Goal: Task Accomplishment & Management: Manage account settings

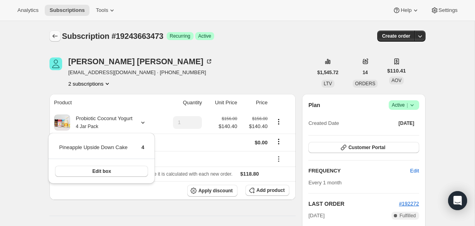
click at [53, 34] on icon "Subscriptions" at bounding box center [55, 36] width 8 height 8
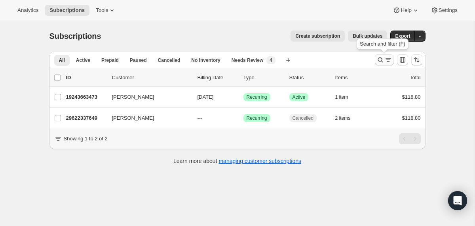
click at [380, 61] on icon "Search and filter results" at bounding box center [379, 59] width 5 height 5
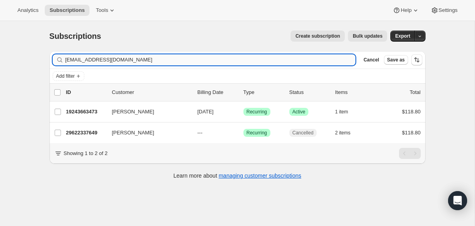
click at [261, 59] on input "[EMAIL_ADDRESS][DOMAIN_NAME]" at bounding box center [210, 59] width 290 height 11
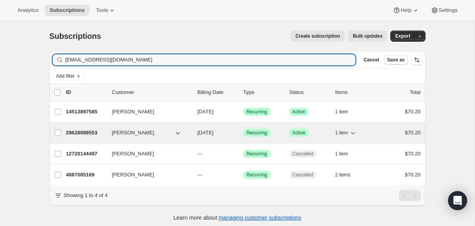
type input "[EMAIL_ADDRESS][DOMAIN_NAME]"
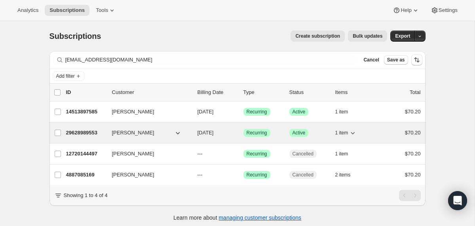
click at [192, 131] on div "29628989553 [PERSON_NAME] [DATE] Success Recurring Success Active 1 item $70.20" at bounding box center [243, 132] width 355 height 11
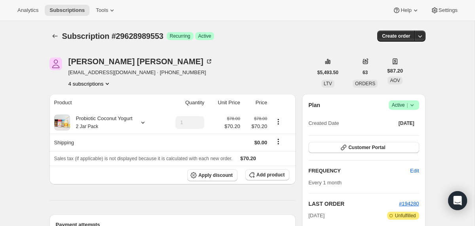
click at [415, 104] on icon at bounding box center [412, 105] width 8 height 8
click at [398, 132] on span "Cancel subscription" at bounding box center [400, 134] width 45 height 6
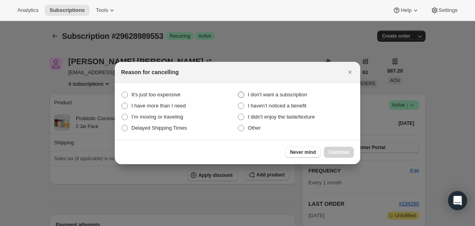
click at [293, 94] on span "I don't want a subscription" at bounding box center [277, 94] width 59 height 6
click at [238, 92] on subscription "I don't want a subscription" at bounding box center [238, 91] width 0 height 0
radio subscription "true"
click at [330, 150] on span "Continue" at bounding box center [338, 152] width 21 height 6
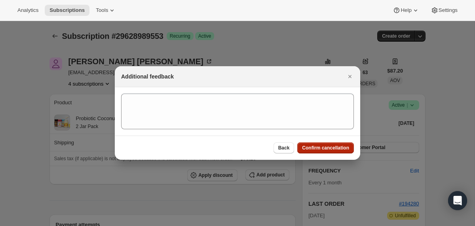
click at [330, 150] on span "Confirm cancellation" at bounding box center [325, 147] width 47 height 6
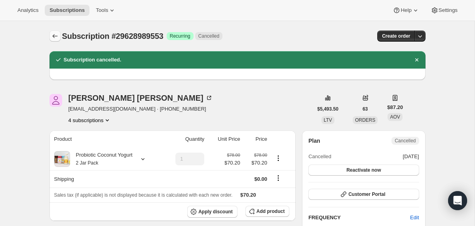
click at [53, 34] on icon "Subscriptions" at bounding box center [55, 36] width 8 height 8
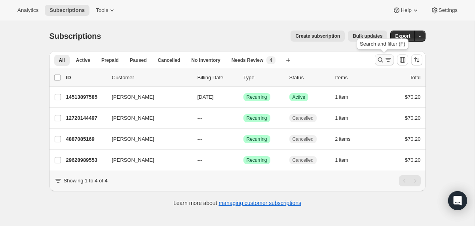
click at [378, 63] on icon "Search and filter results" at bounding box center [380, 60] width 8 height 8
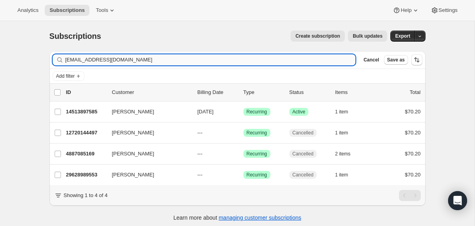
click at [259, 60] on input "[EMAIL_ADDRESS][DOMAIN_NAME]" at bounding box center [210, 59] width 290 height 11
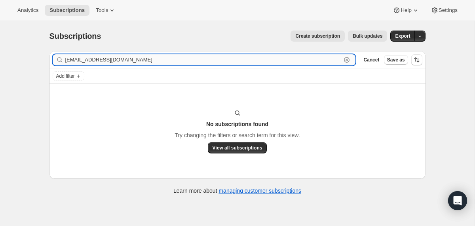
click at [162, 59] on input "[EMAIL_ADDRESS][DOMAIN_NAME]" at bounding box center [203, 59] width 276 height 11
paste input "glrice24"
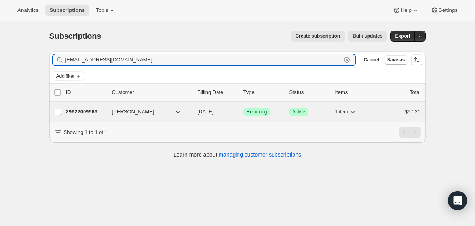
type input "[EMAIL_ADDRESS][DOMAIN_NAME]"
click at [191, 111] on div "[PERSON_NAME]" at bounding box center [151, 112] width 79 height 8
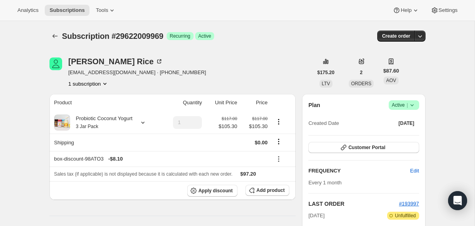
click at [414, 106] on icon at bounding box center [412, 105] width 8 height 8
click at [387, 137] on span "Cancel subscription" at bounding box center [400, 134] width 45 height 8
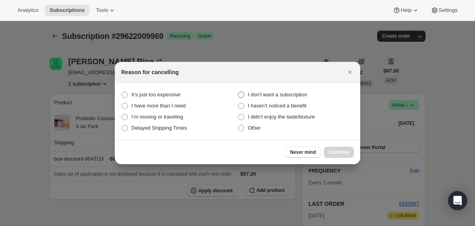
click at [274, 93] on span "I don't want a subscription" at bounding box center [277, 94] width 59 height 6
click at [238, 92] on subscription "I don't want a subscription" at bounding box center [238, 91] width 0 height 0
radio subscription "true"
click at [340, 153] on span "Continue" at bounding box center [338, 152] width 21 height 6
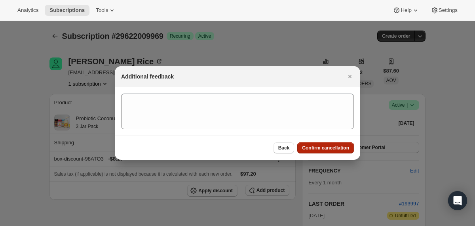
click at [338, 151] on button "Confirm cancellation" at bounding box center [325, 147] width 57 height 11
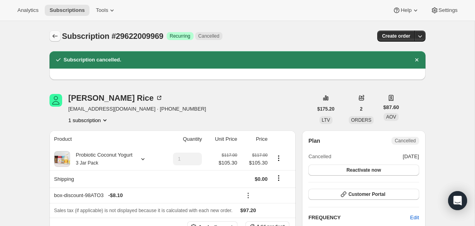
click at [55, 36] on icon "Subscriptions" at bounding box center [55, 36] width 8 height 8
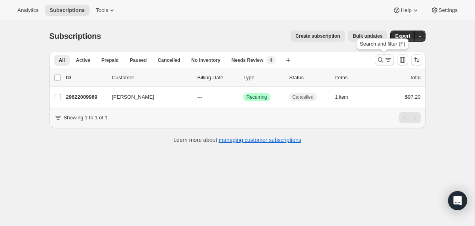
click at [377, 63] on icon "Search and filter results" at bounding box center [380, 60] width 8 height 8
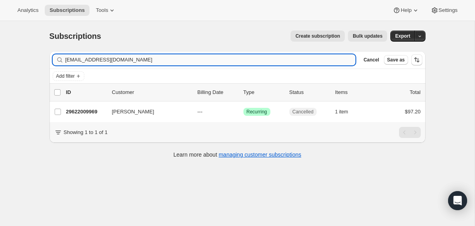
click at [286, 63] on input "[EMAIL_ADDRESS][DOMAIN_NAME]" at bounding box center [210, 59] width 290 height 11
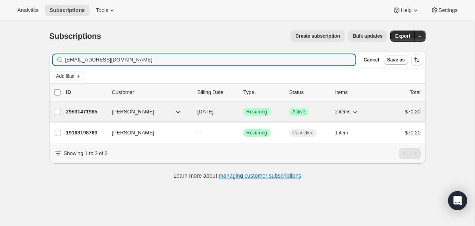
type input "[EMAIL_ADDRESS][DOMAIN_NAME]"
click at [192, 112] on div "29531471985 [PERSON_NAME] [DATE] Success Recurring Success Active 2 items $70.20" at bounding box center [243, 111] width 355 height 11
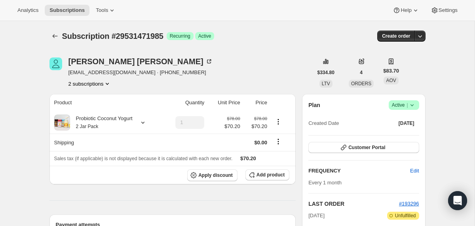
click at [415, 103] on span "Success Active |" at bounding box center [404, 104] width 30 height 9
click at [404, 123] on span "Pause subscription" at bounding box center [400, 121] width 45 height 8
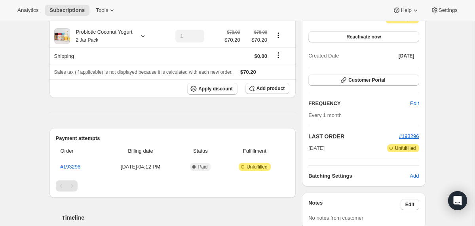
scroll to position [126, 0]
